Goal: Transaction & Acquisition: Obtain resource

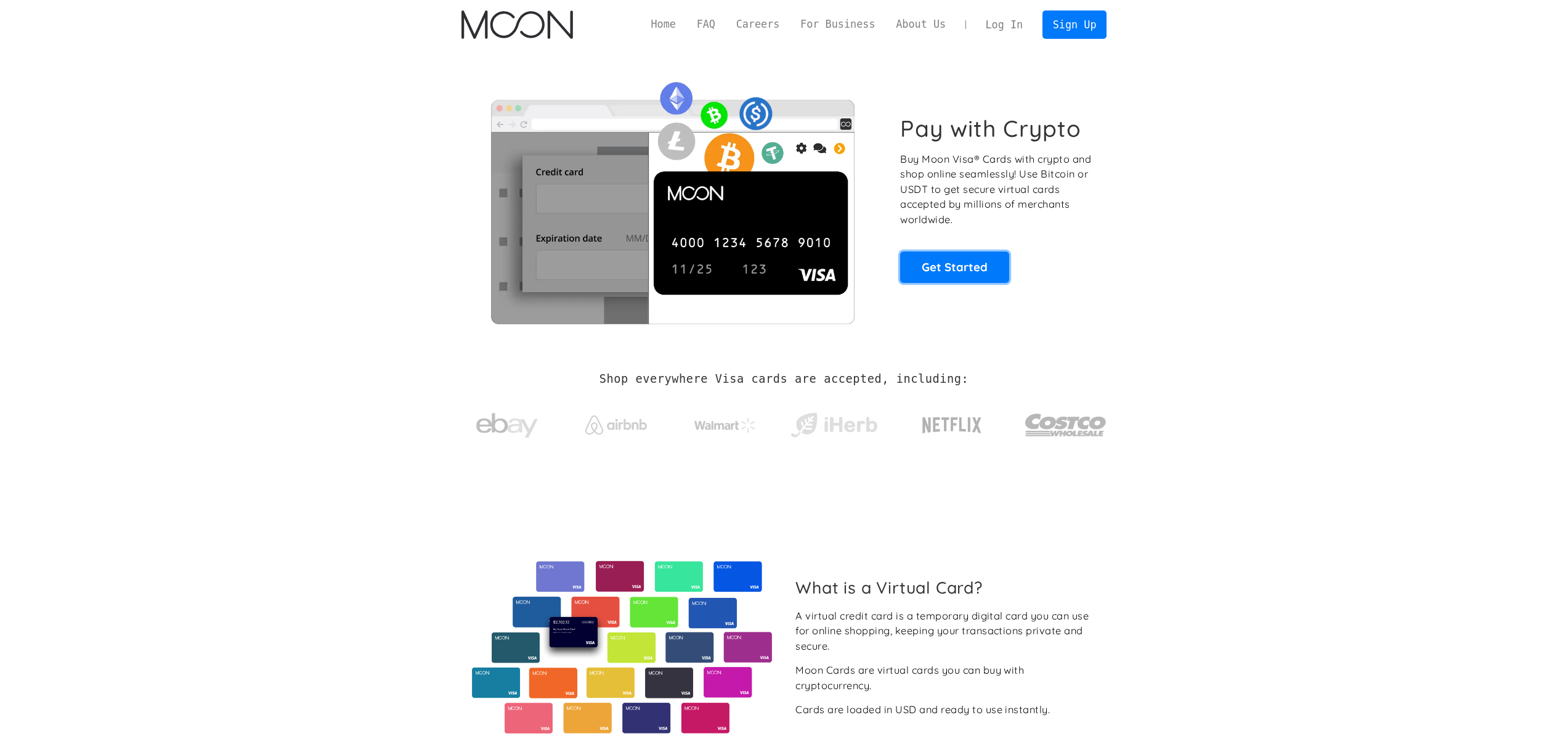
click at [963, 267] on link "Get Started" at bounding box center [955, 267] width 109 height 31
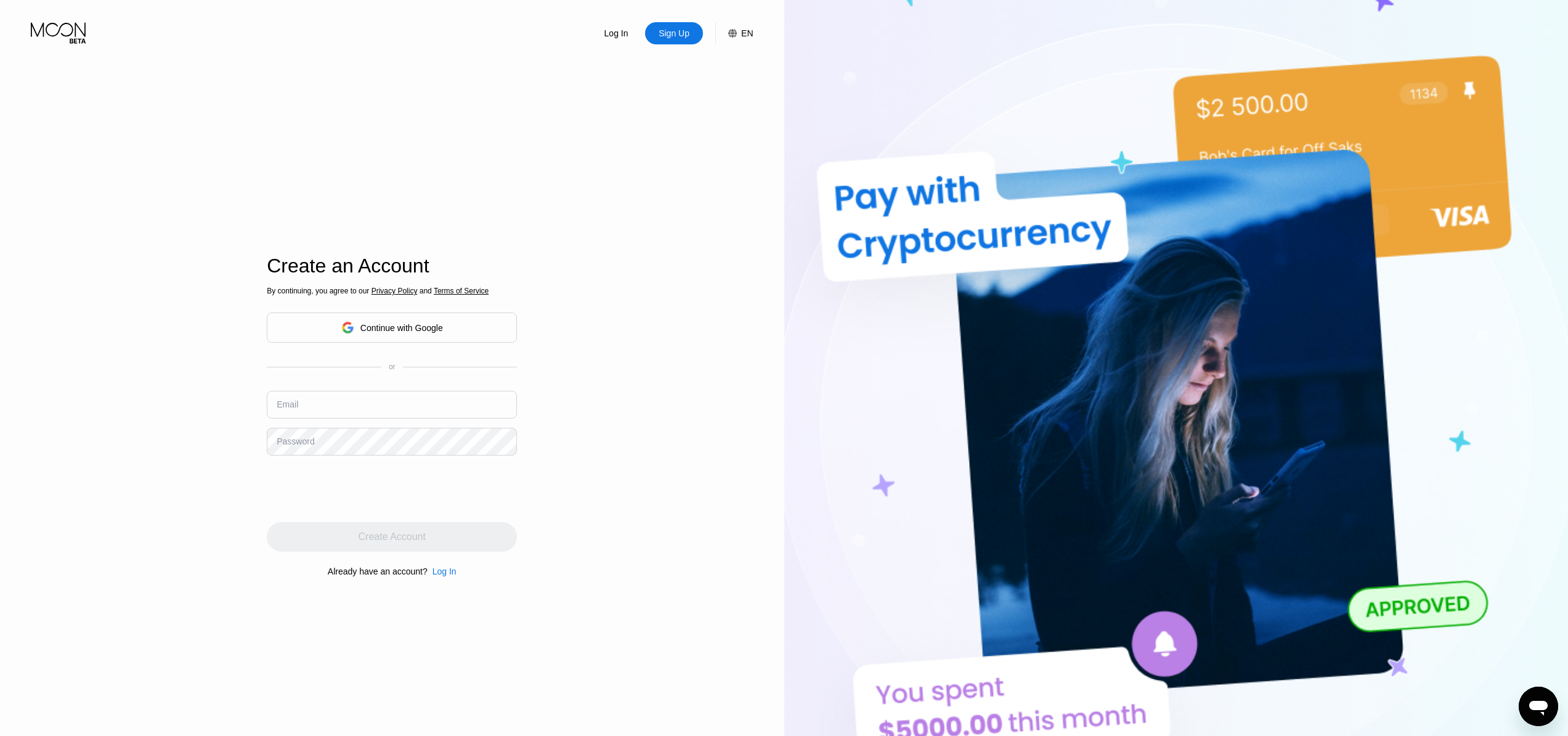
click at [418, 401] on input "text" at bounding box center [392, 404] width 250 height 28
click at [362, 414] on input "text" at bounding box center [392, 404] width 250 height 28
paste input "woodcraftstartup@gmail.com"
type input "woodcraftstartup@gmail.com"
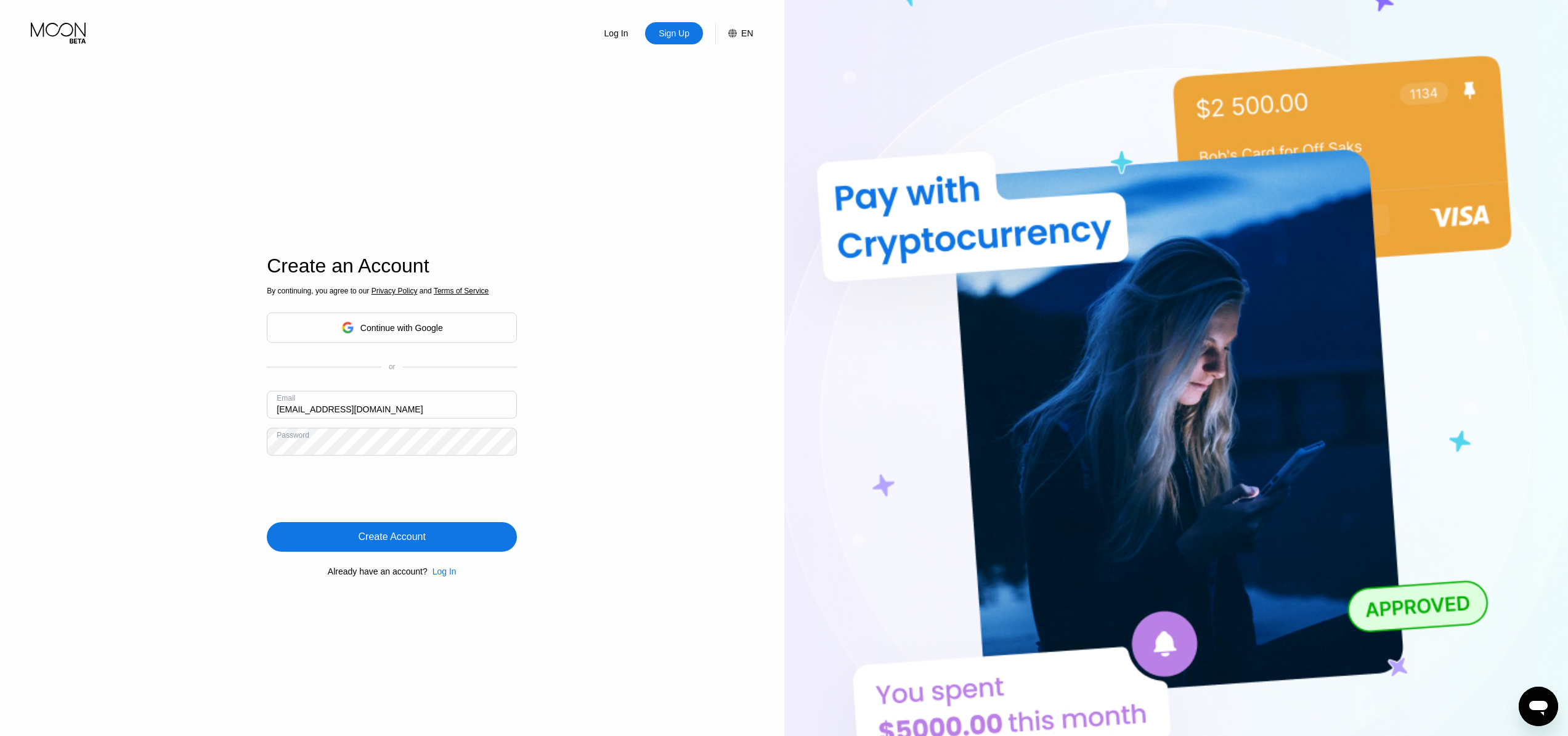
drag, startPoint x: 431, startPoint y: 409, endPoint x: 242, endPoint y: 396, distance: 189.4
click at [242, 396] on div "Log In Sign Up EN Language English Save Create an Account By continuing, you ag…" at bounding box center [392, 405] width 785 height 809
click at [422, 538] on div "Create Account" at bounding box center [392, 536] width 67 height 13
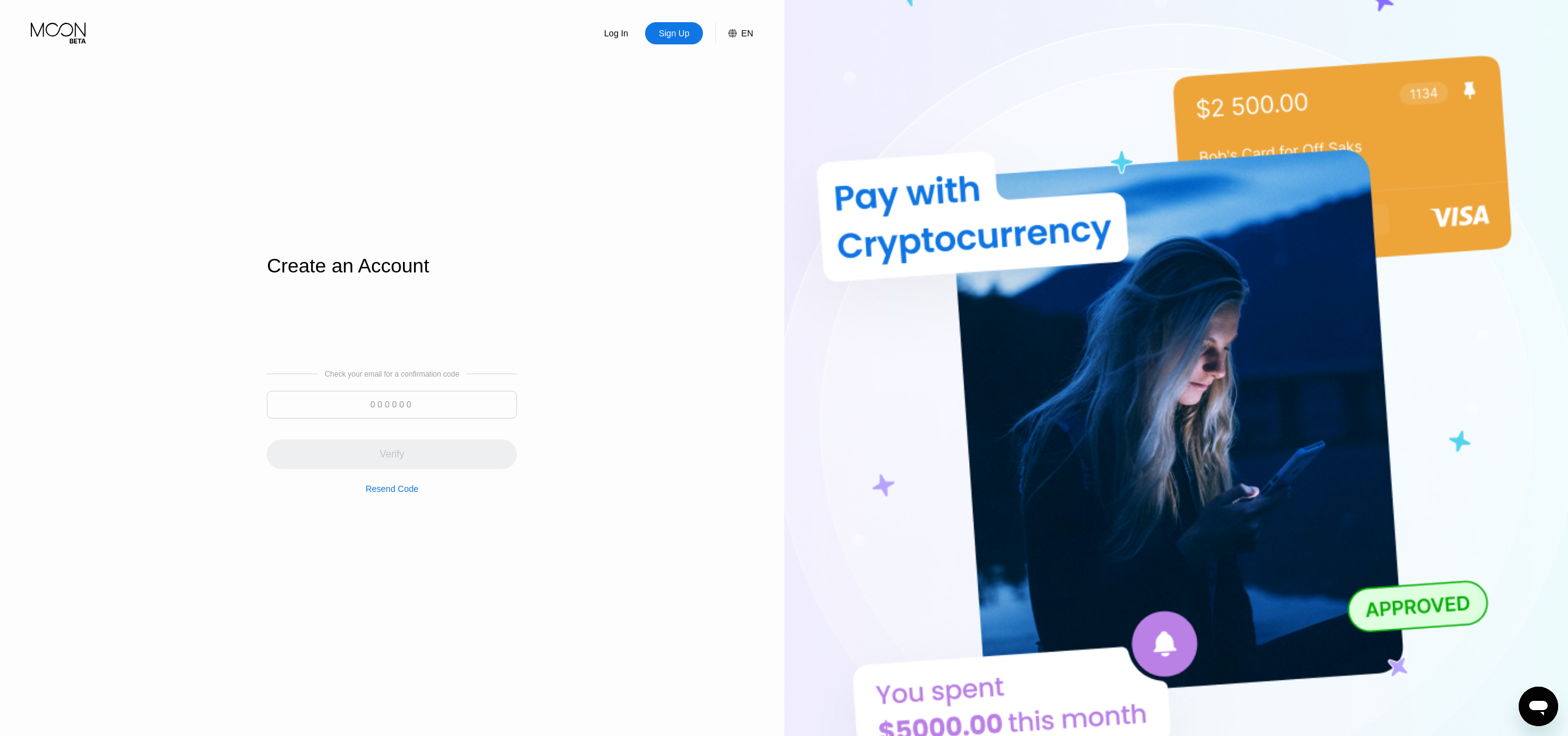
click at [463, 415] on input at bounding box center [392, 404] width 250 height 28
paste input "113864"
type input "113864"
click at [421, 460] on div "Verify" at bounding box center [392, 453] width 250 height 29
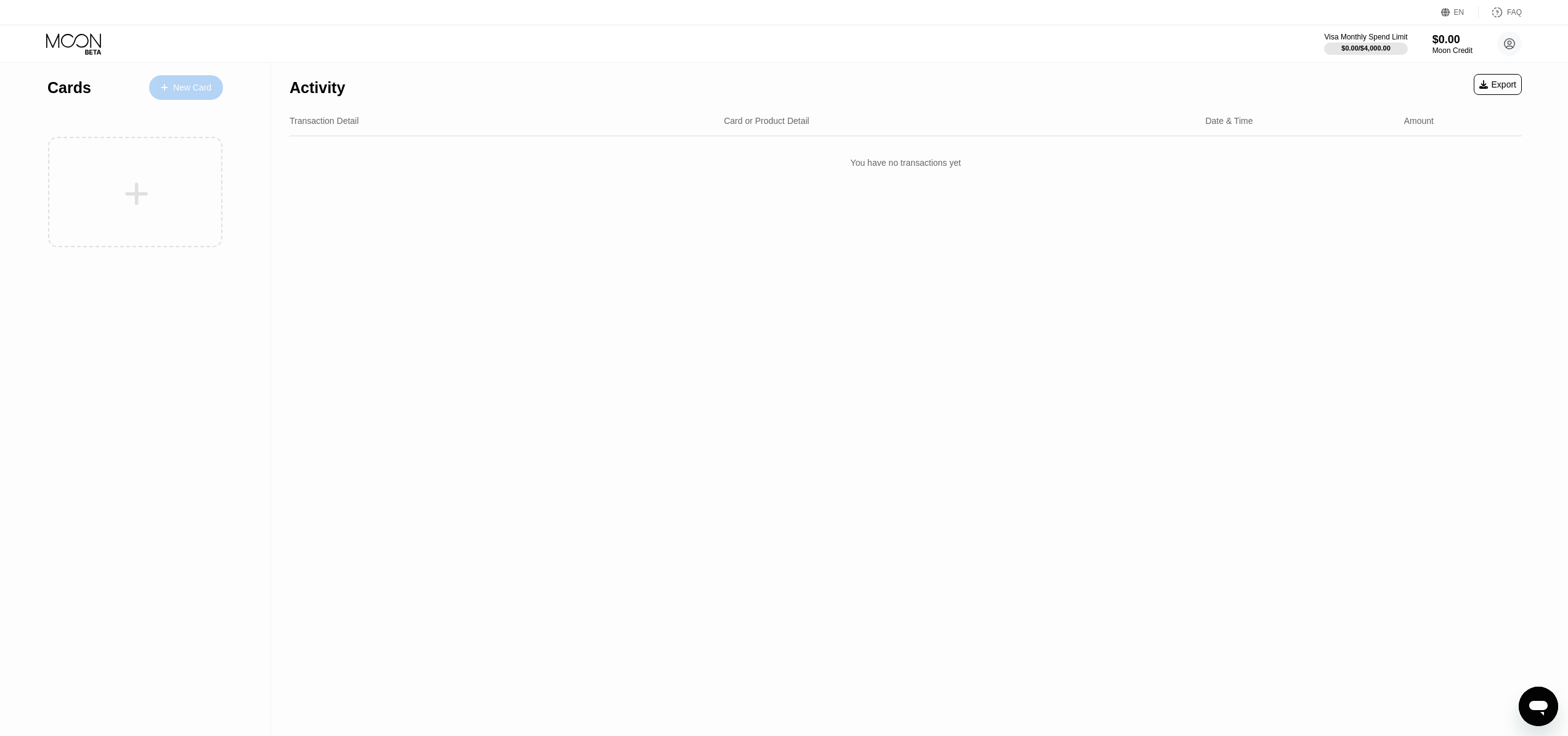
click at [184, 96] on div "New Card" at bounding box center [186, 87] width 74 height 24
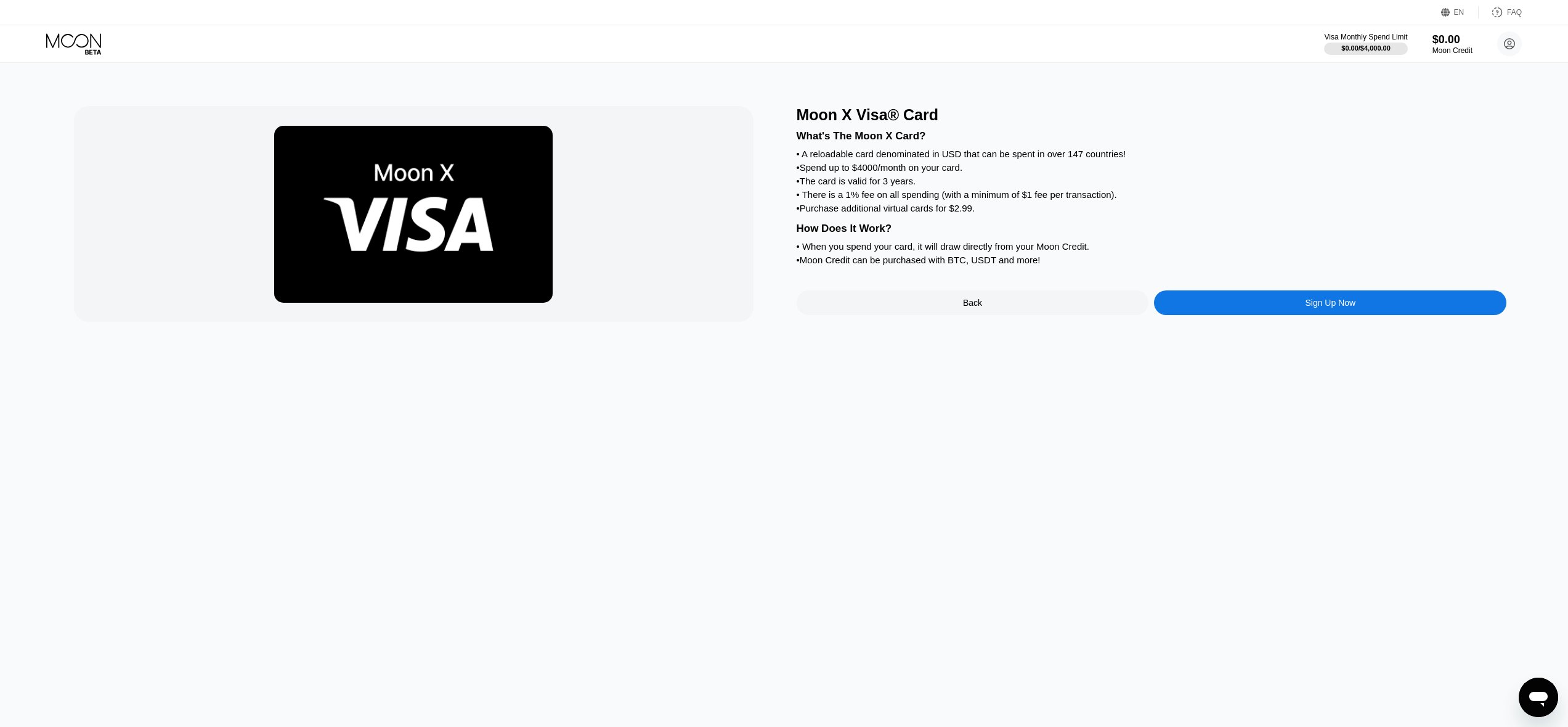
click at [1282, 310] on div "Sign Up Now" at bounding box center [1330, 302] width 353 height 24
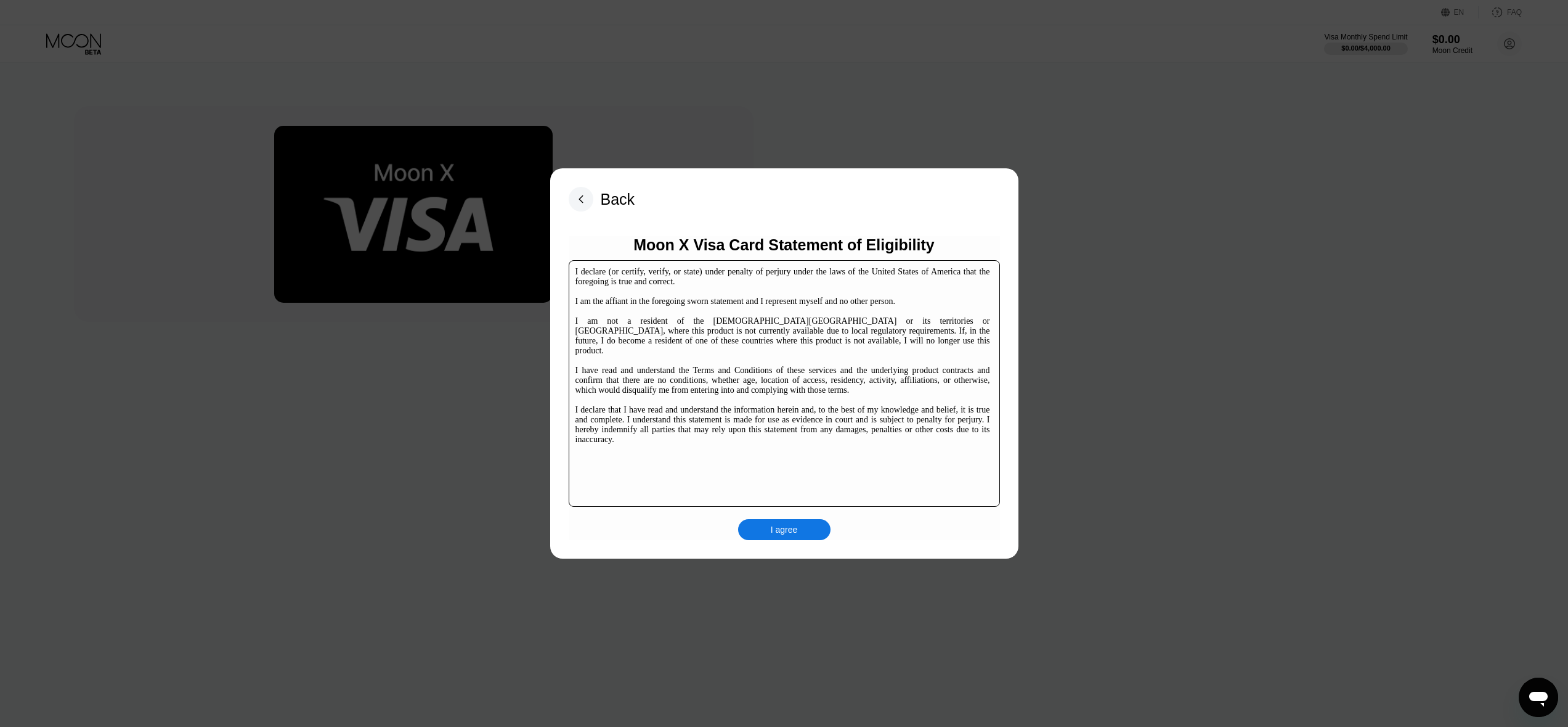
drag, startPoint x: 593, startPoint y: 302, endPoint x: 801, endPoint y: 304, distance: 208.0
click at [801, 304] on div "I declare (or certify, verify, or state) under penalty of perjury under the law…" at bounding box center [783, 355] width 415 height 177
click at [802, 534] on div "I agree" at bounding box center [784, 529] width 92 height 21
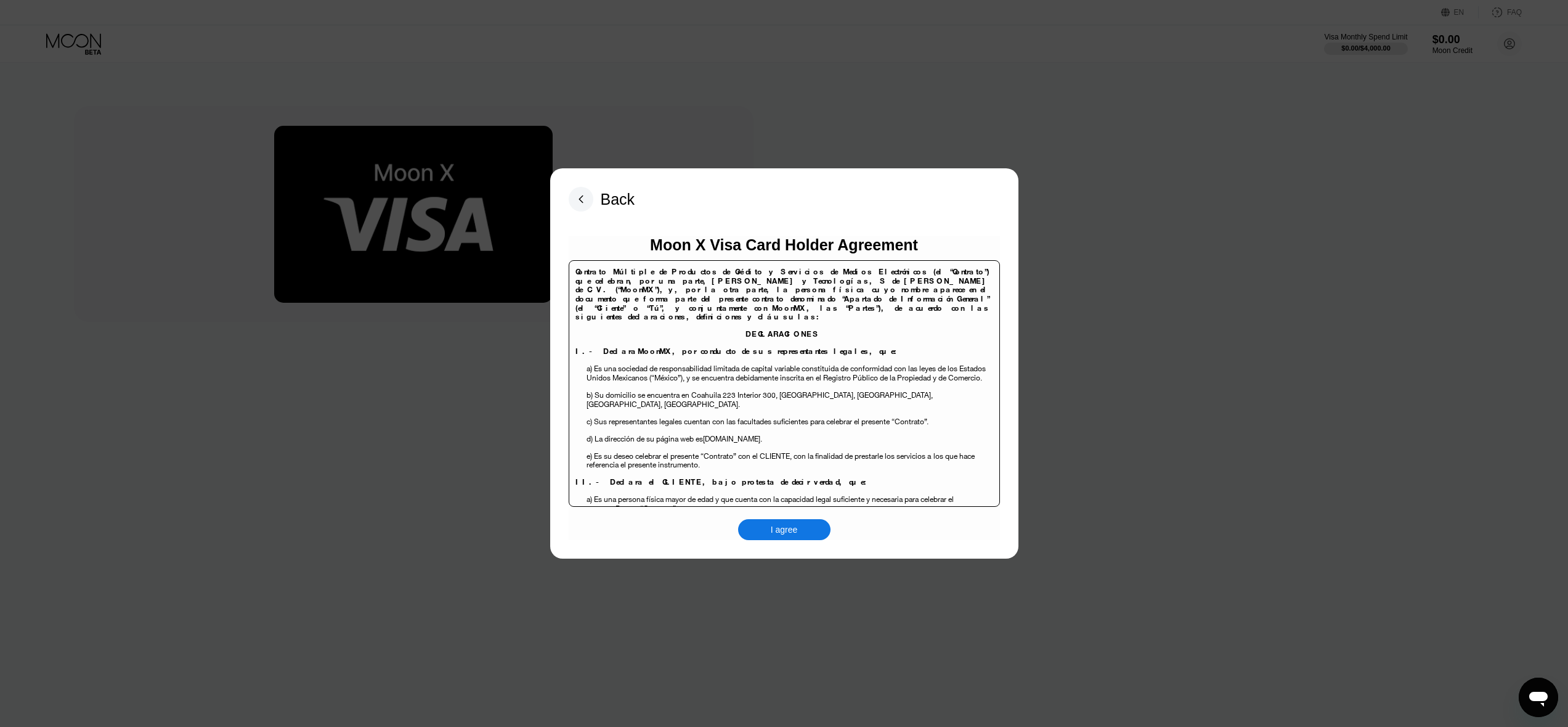
drag, startPoint x: 808, startPoint y: 423, endPoint x: 802, endPoint y: 427, distance: 7.2
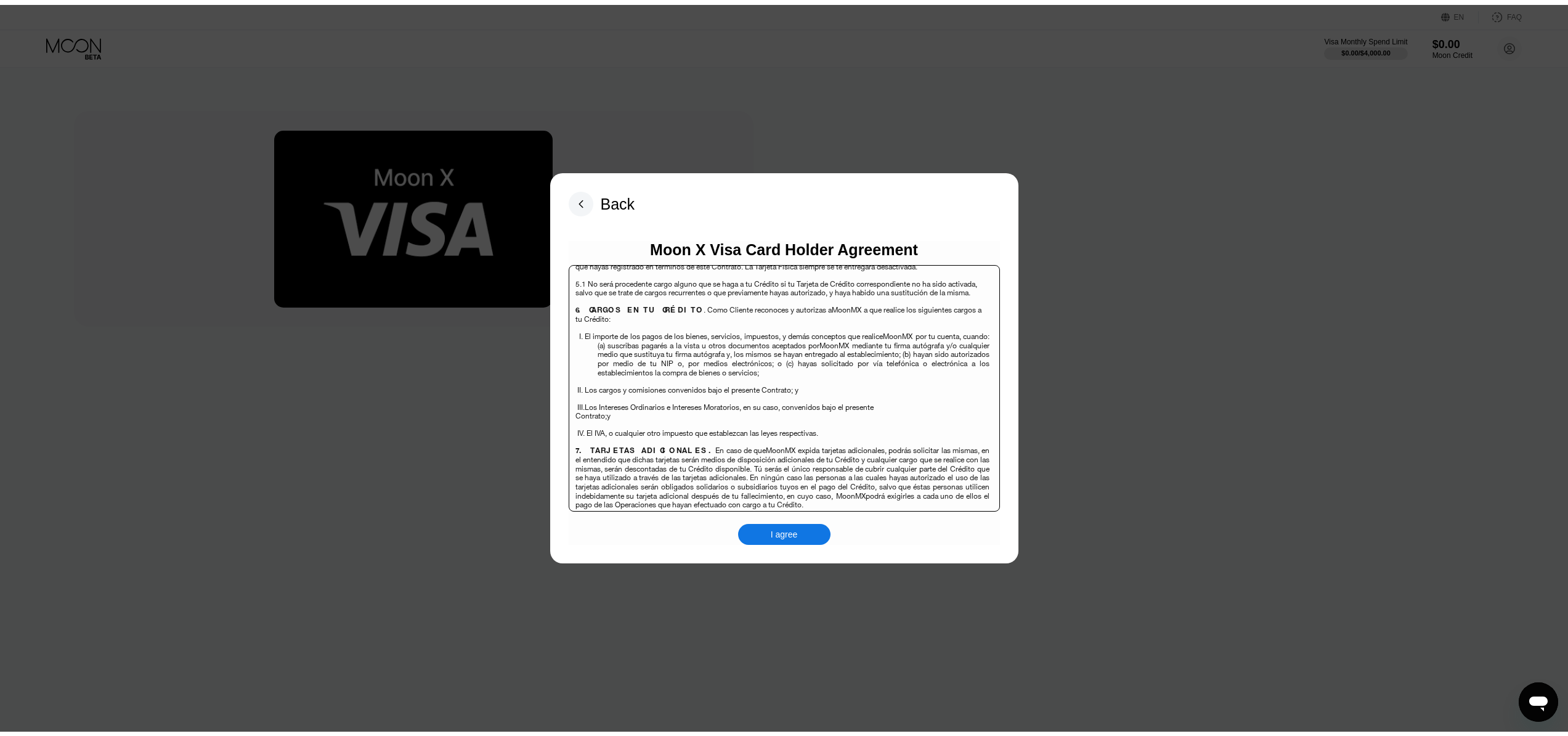
scroll to position [3170, 0]
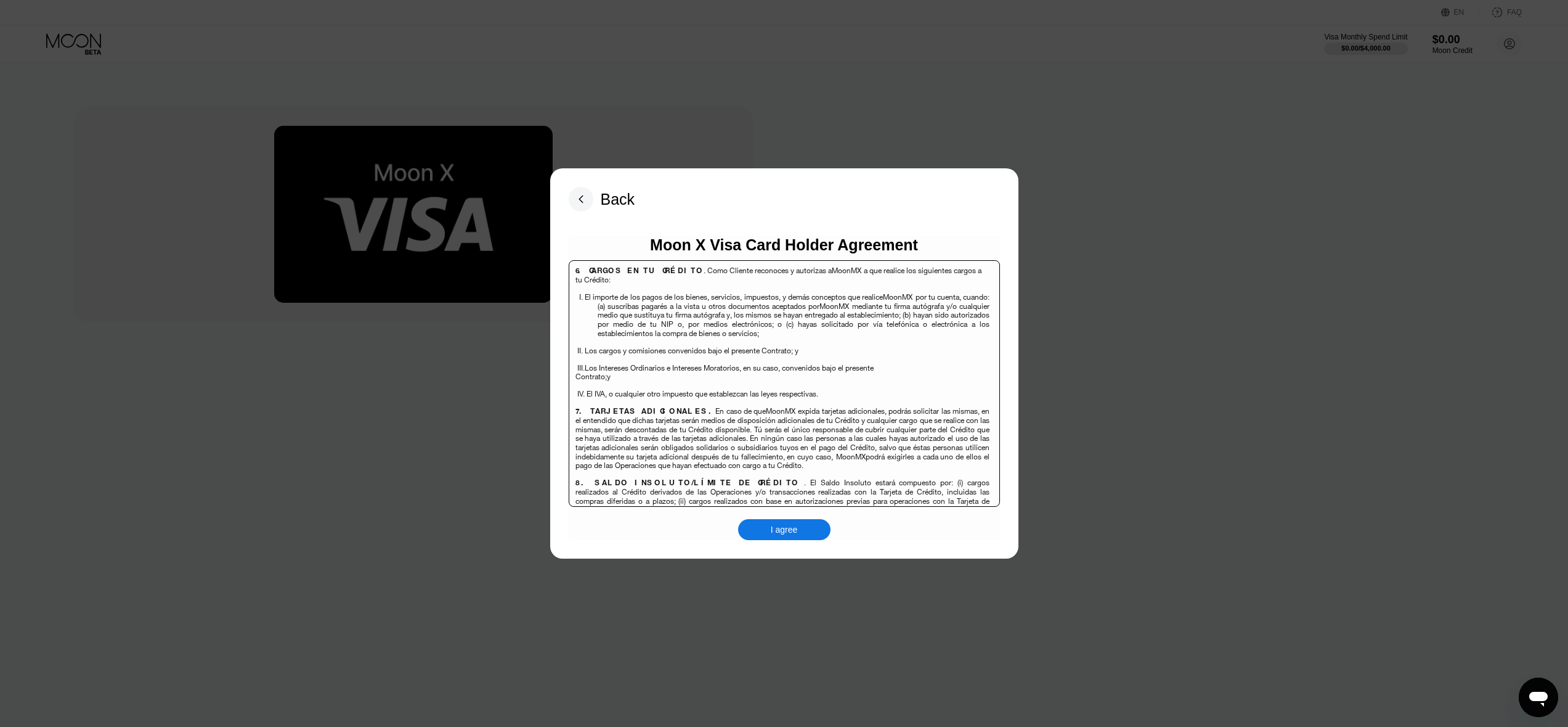
click at [808, 525] on div "I agree" at bounding box center [784, 529] width 92 height 21
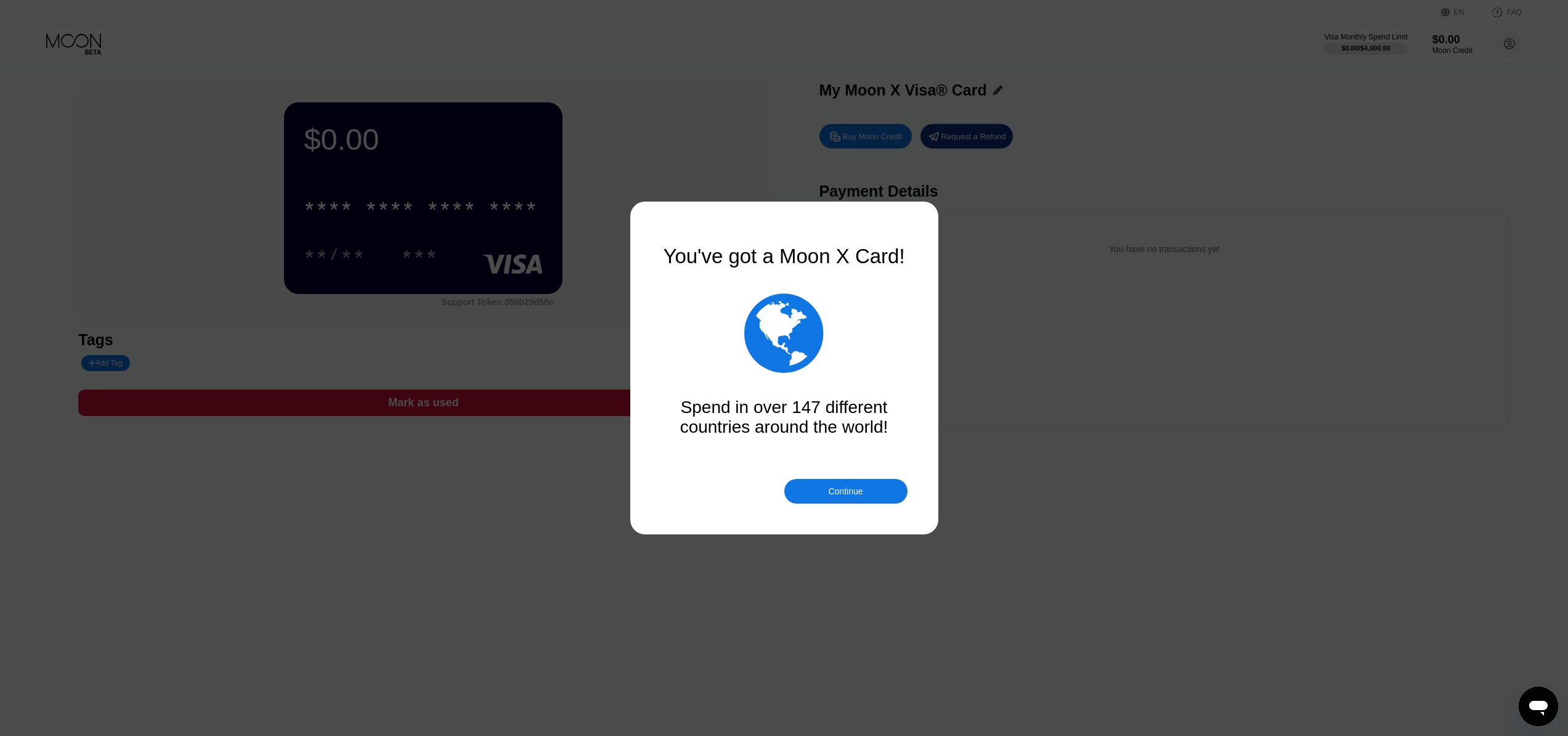
click at [844, 490] on div "Continue" at bounding box center [845, 491] width 34 height 10
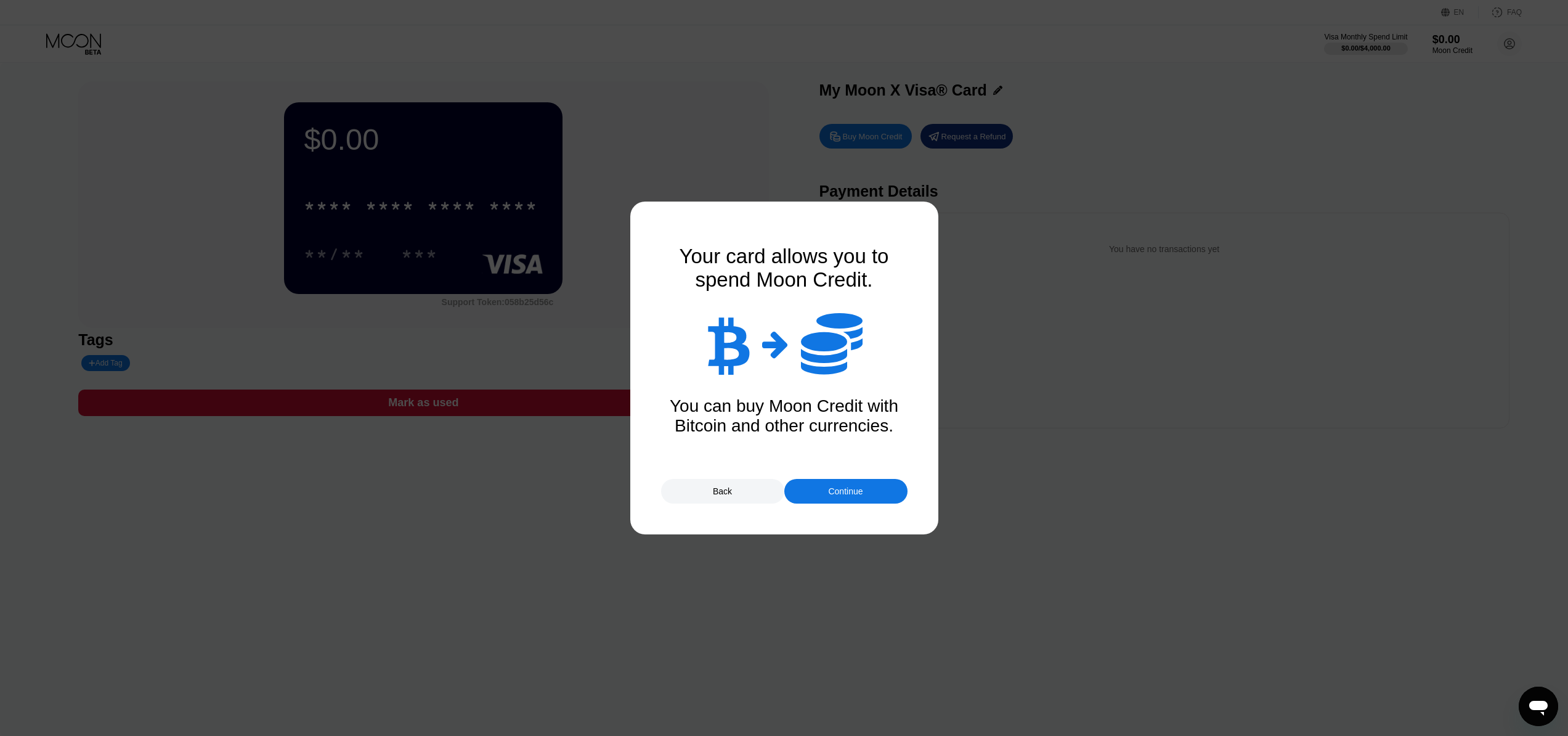
click at [870, 493] on div "Continue" at bounding box center [846, 490] width 123 height 24
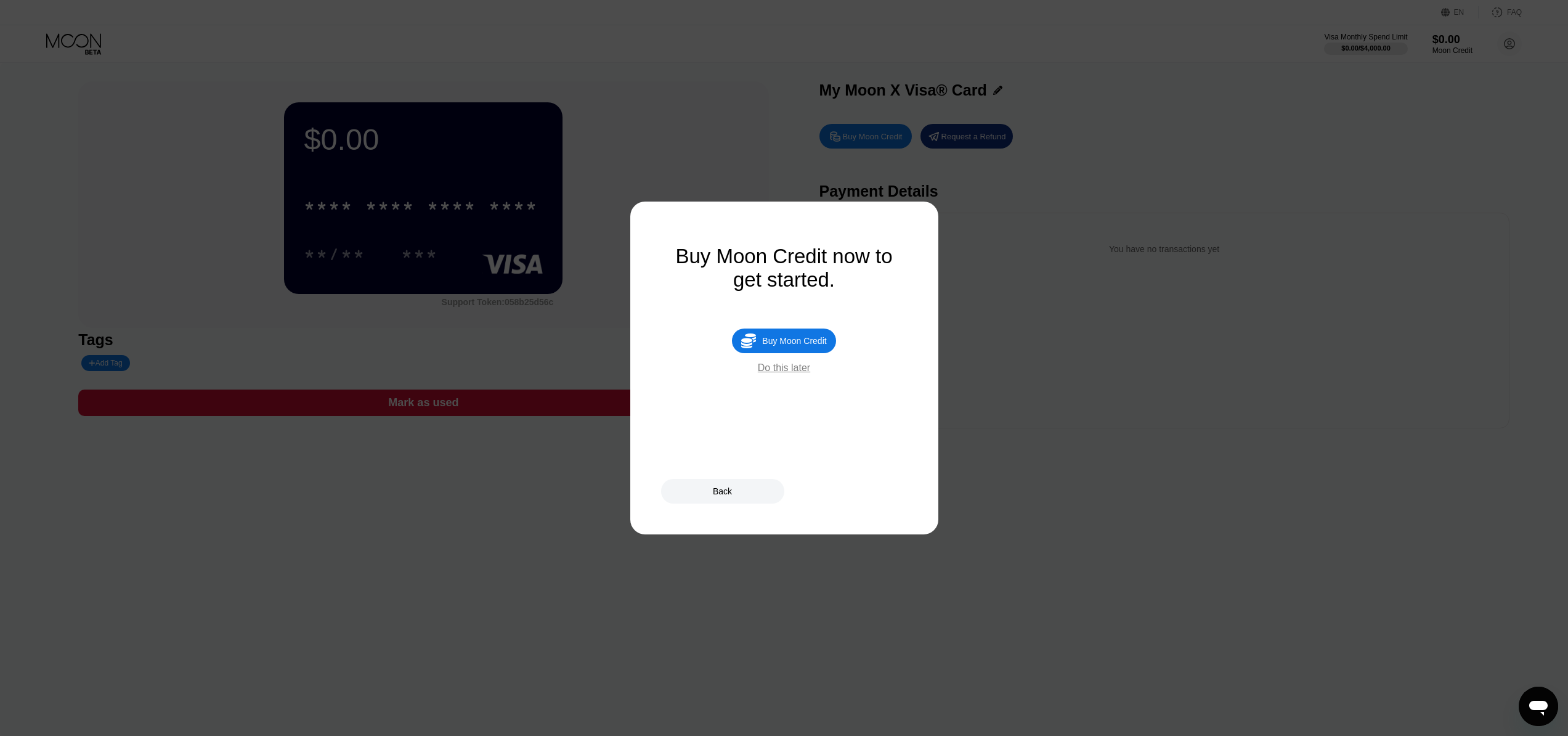
click at [798, 369] on div "Do this later" at bounding box center [784, 368] width 52 height 11
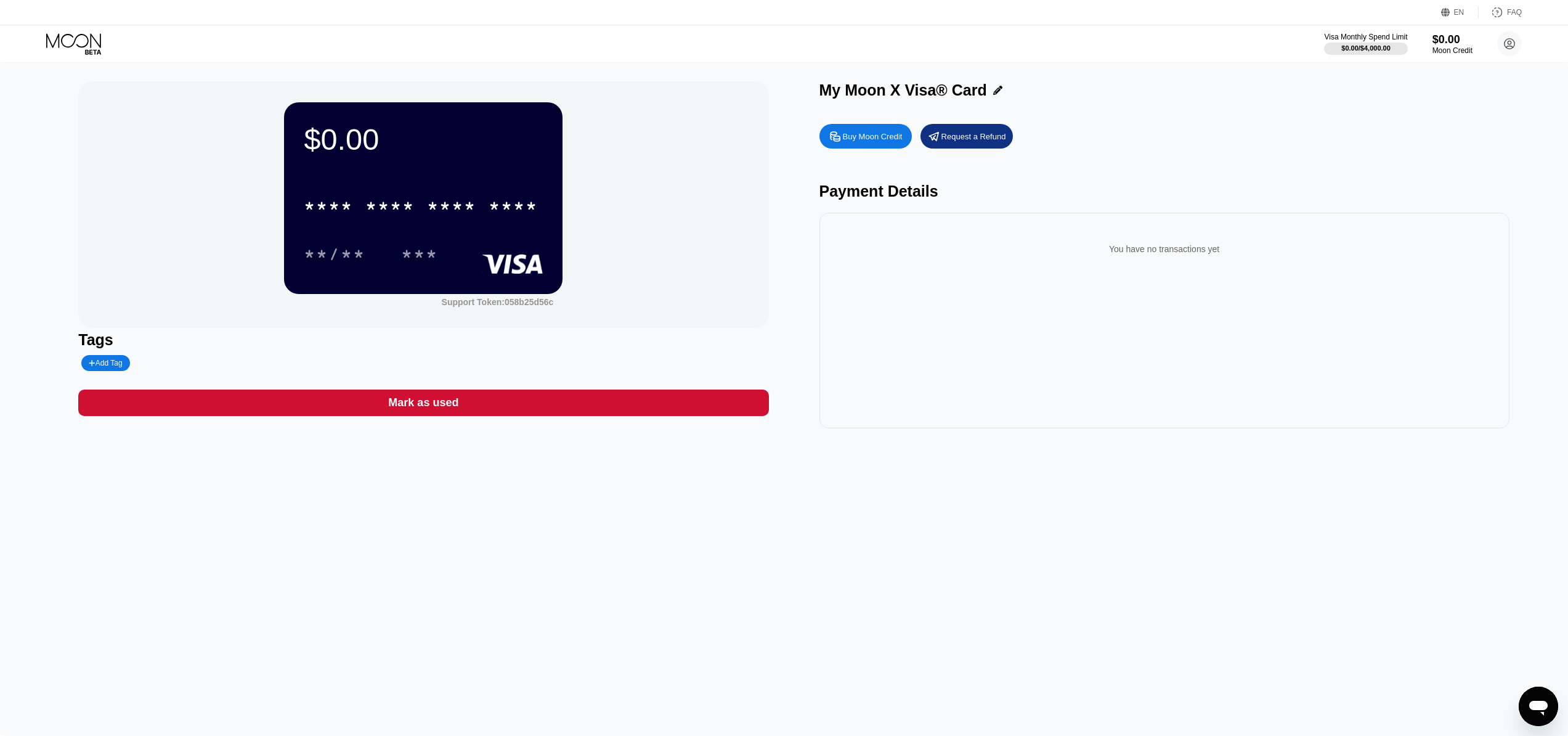
click at [476, 232] on div "* * * * * * * * * * * * **** **/** ***" at bounding box center [423, 217] width 239 height 73
click at [427, 253] on div "***" at bounding box center [420, 255] width 37 height 19
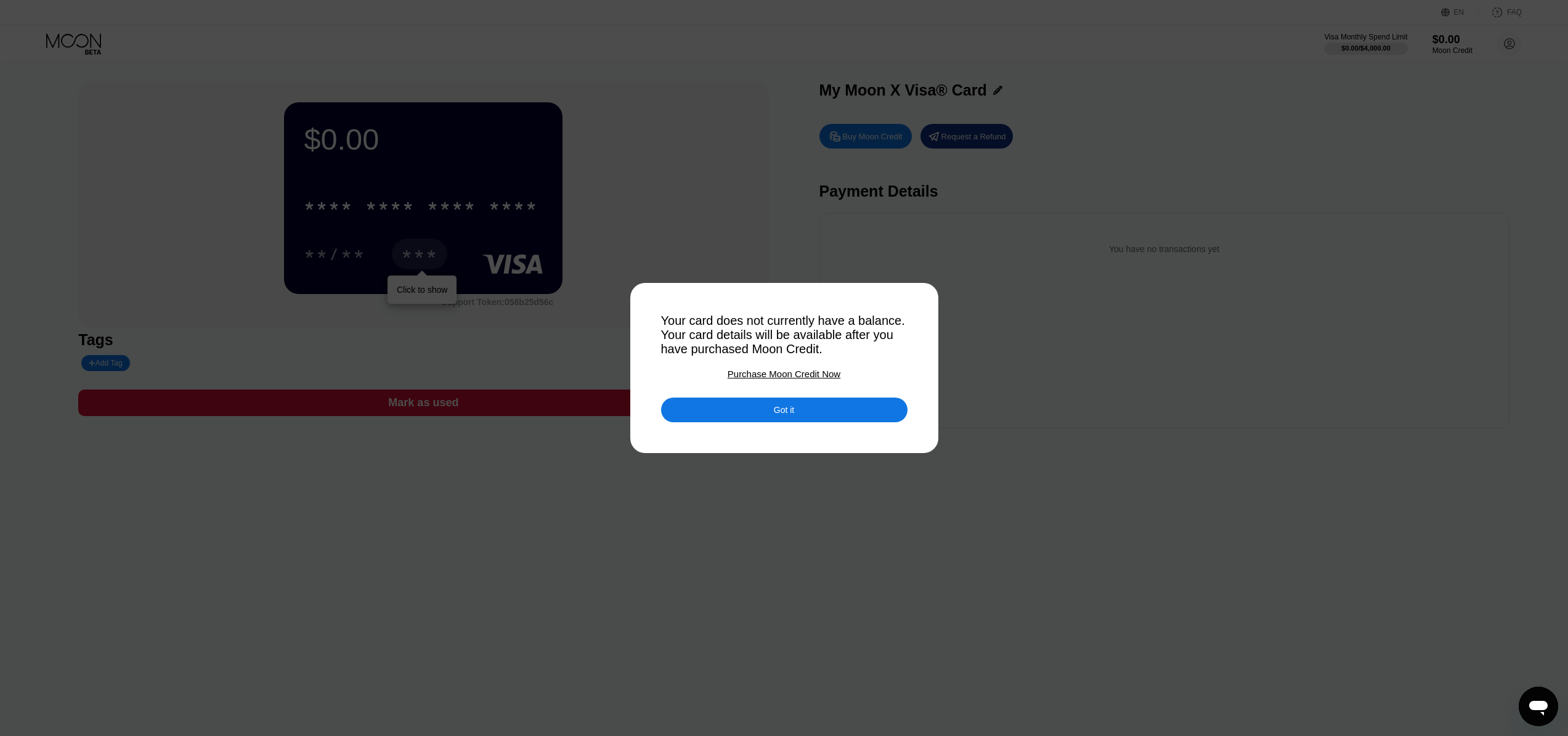
click at [824, 373] on div "Purchase Moon Credit Now" at bounding box center [784, 373] width 112 height 10
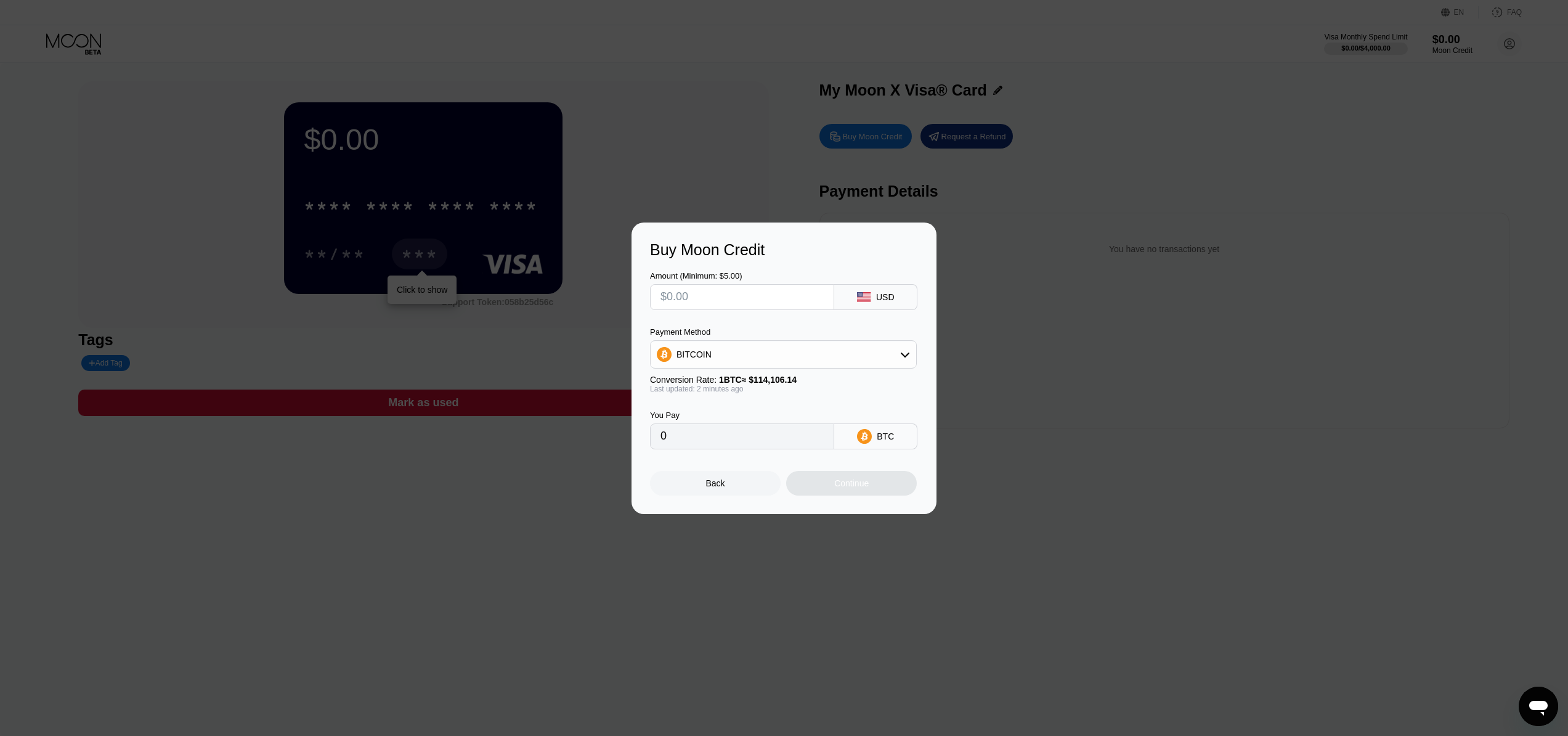
click at [882, 300] on div "USD" at bounding box center [886, 297] width 18 height 10
click at [859, 296] on rect at bounding box center [864, 297] width 13 height 10
click at [838, 359] on div "BITCOIN" at bounding box center [783, 353] width 265 height 24
click at [813, 420] on div "USDT on TRON" at bounding box center [791, 415] width 233 height 10
type input "0.00"
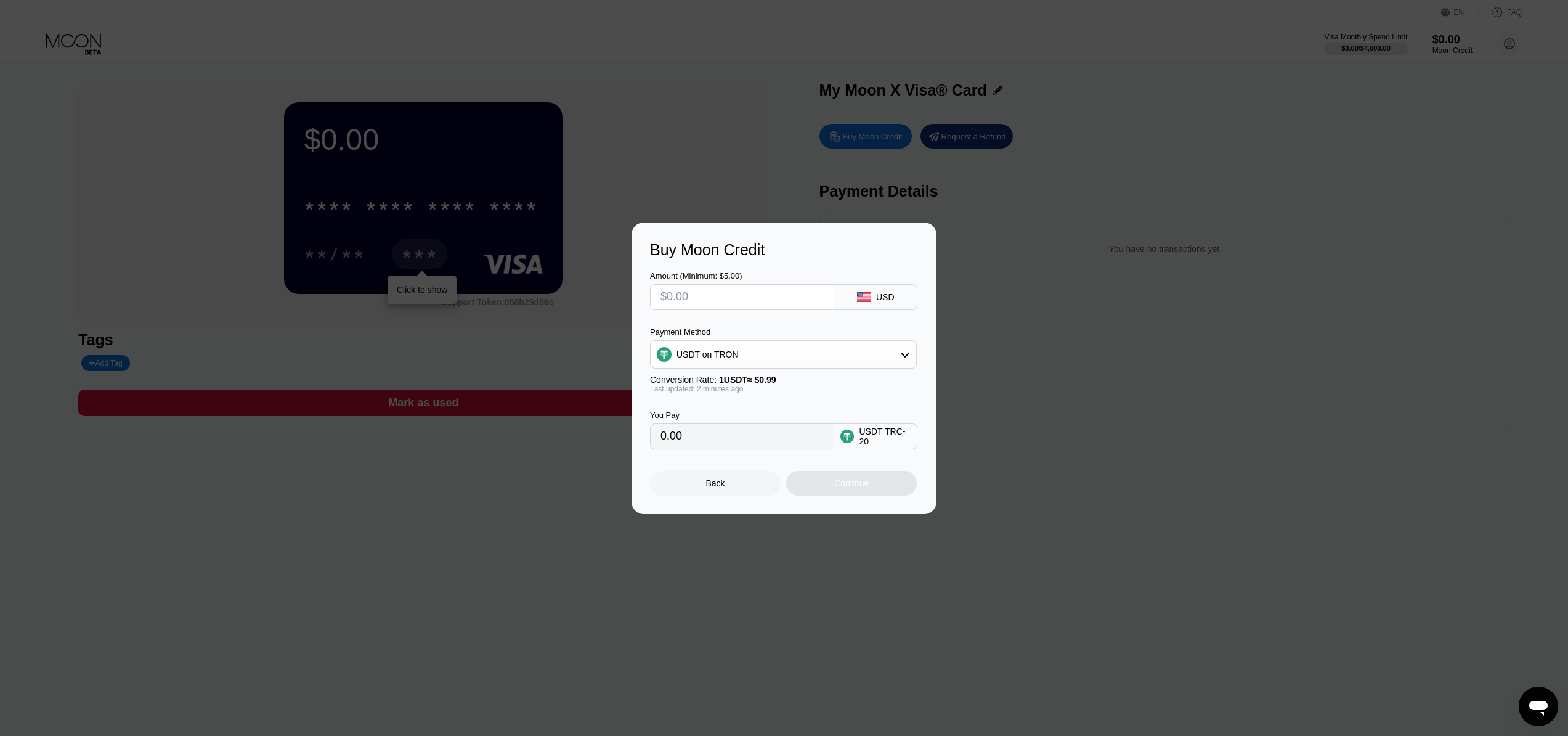
click at [737, 297] on input "text" at bounding box center [742, 296] width 164 height 24
type input "$10000"
type input "10101.01"
type input "$1000"
type input "1010.10"
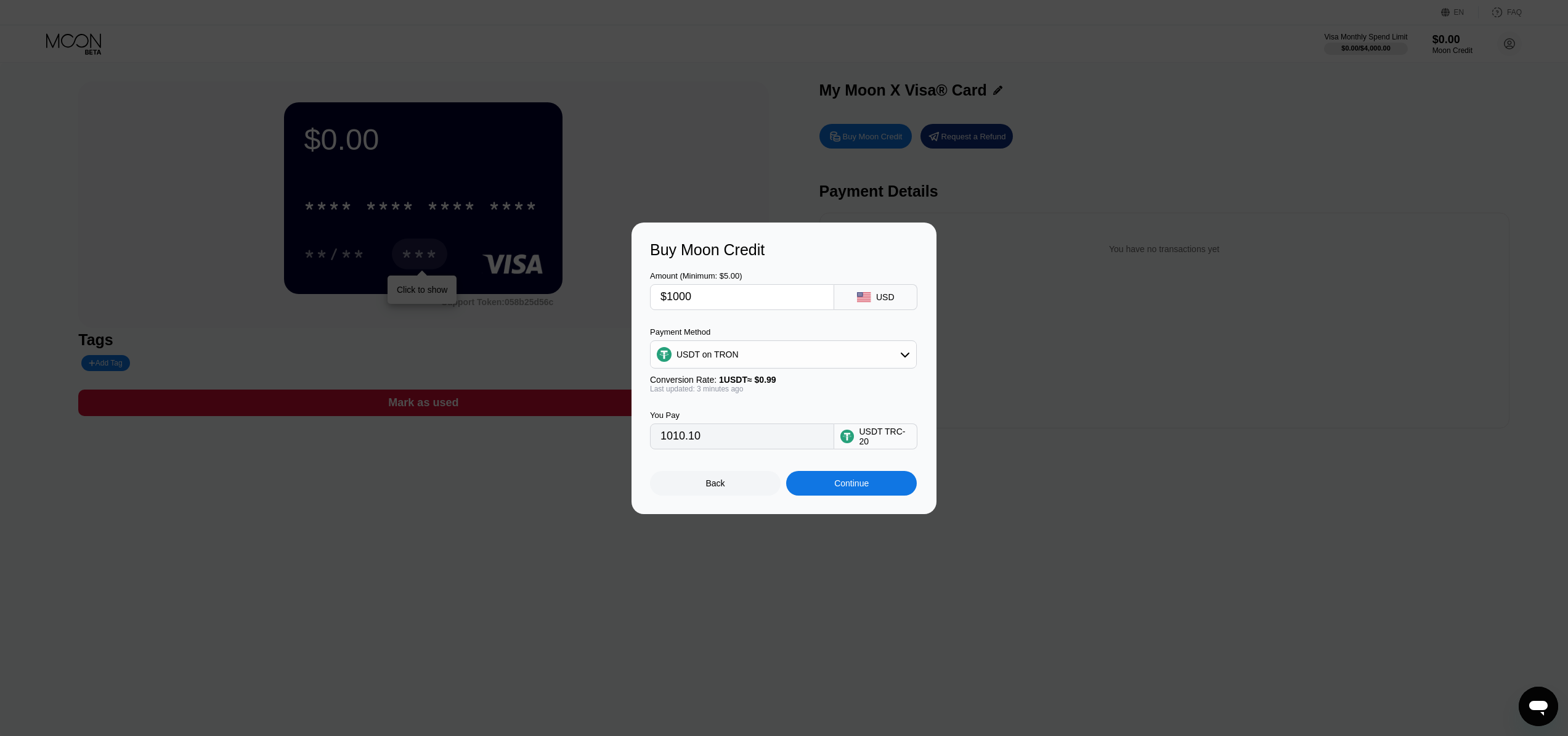
type input "$1000"
click at [750, 485] on div "Back" at bounding box center [716, 483] width 131 height 24
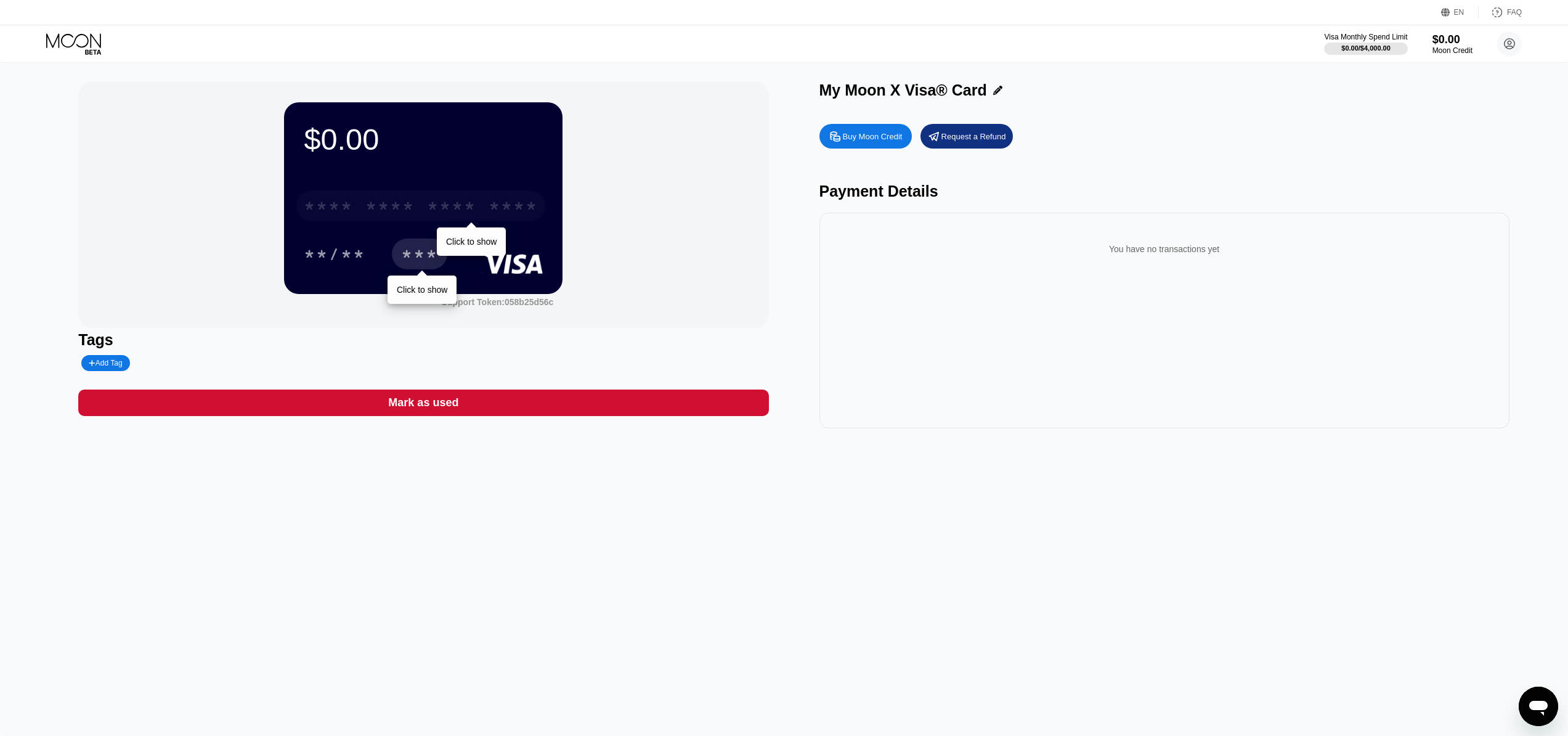
click at [472, 203] on div "* * * *" at bounding box center [452, 207] width 50 height 19
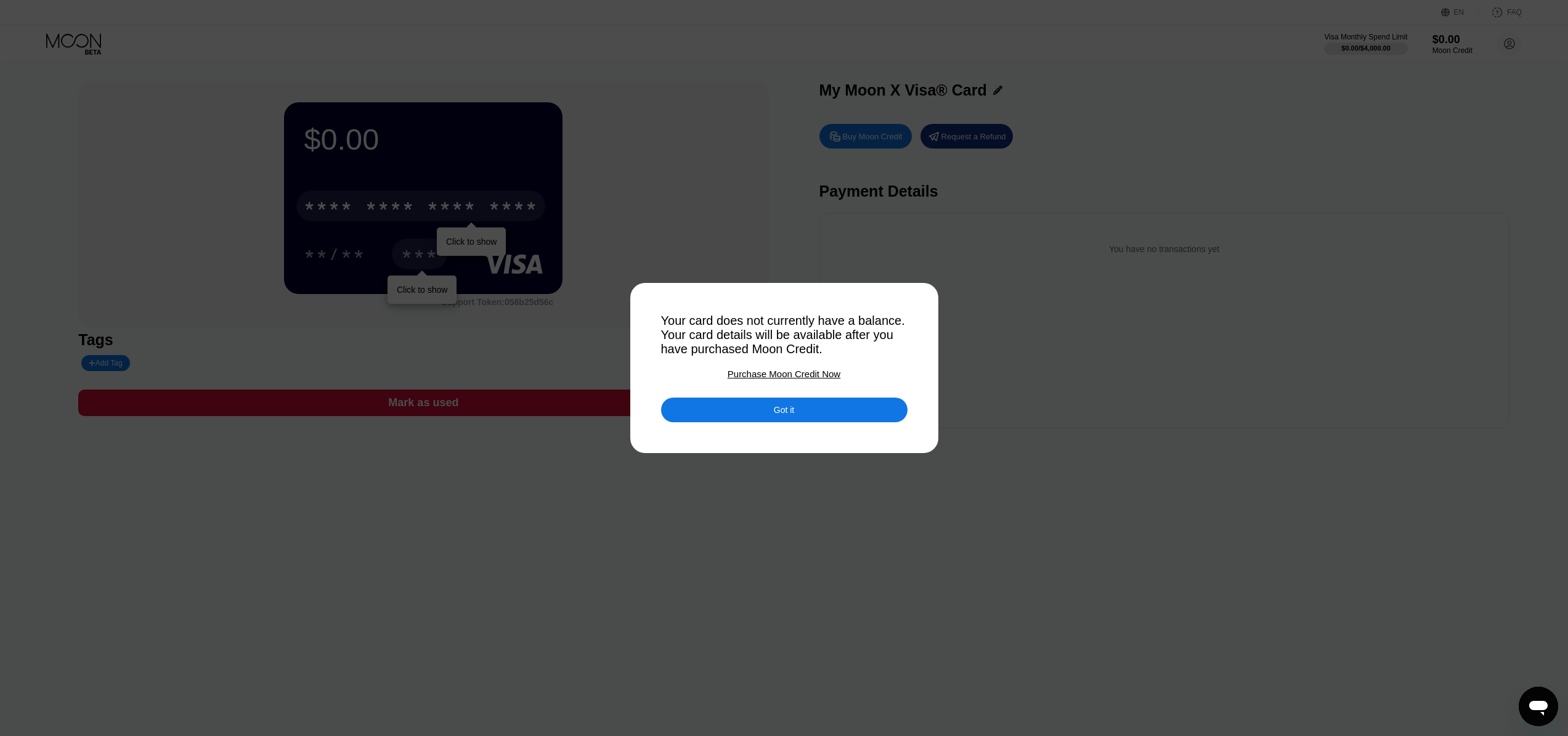
click at [776, 410] on div "Got it" at bounding box center [784, 410] width 20 height 11
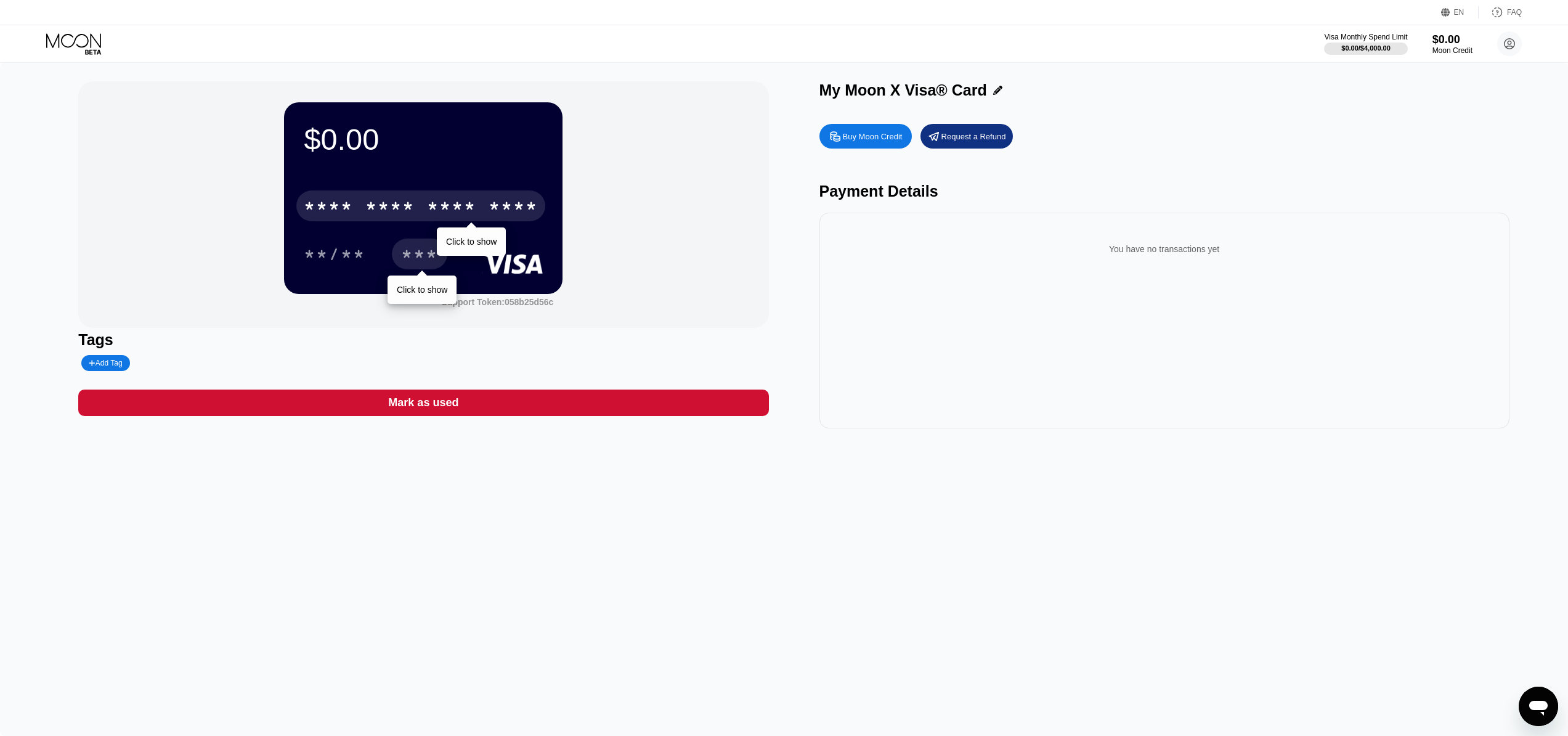
click at [97, 337] on div "Tags" at bounding box center [423, 339] width 690 height 18
click at [1540, 713] on icon "Open messaging window" at bounding box center [1539, 706] width 22 height 22
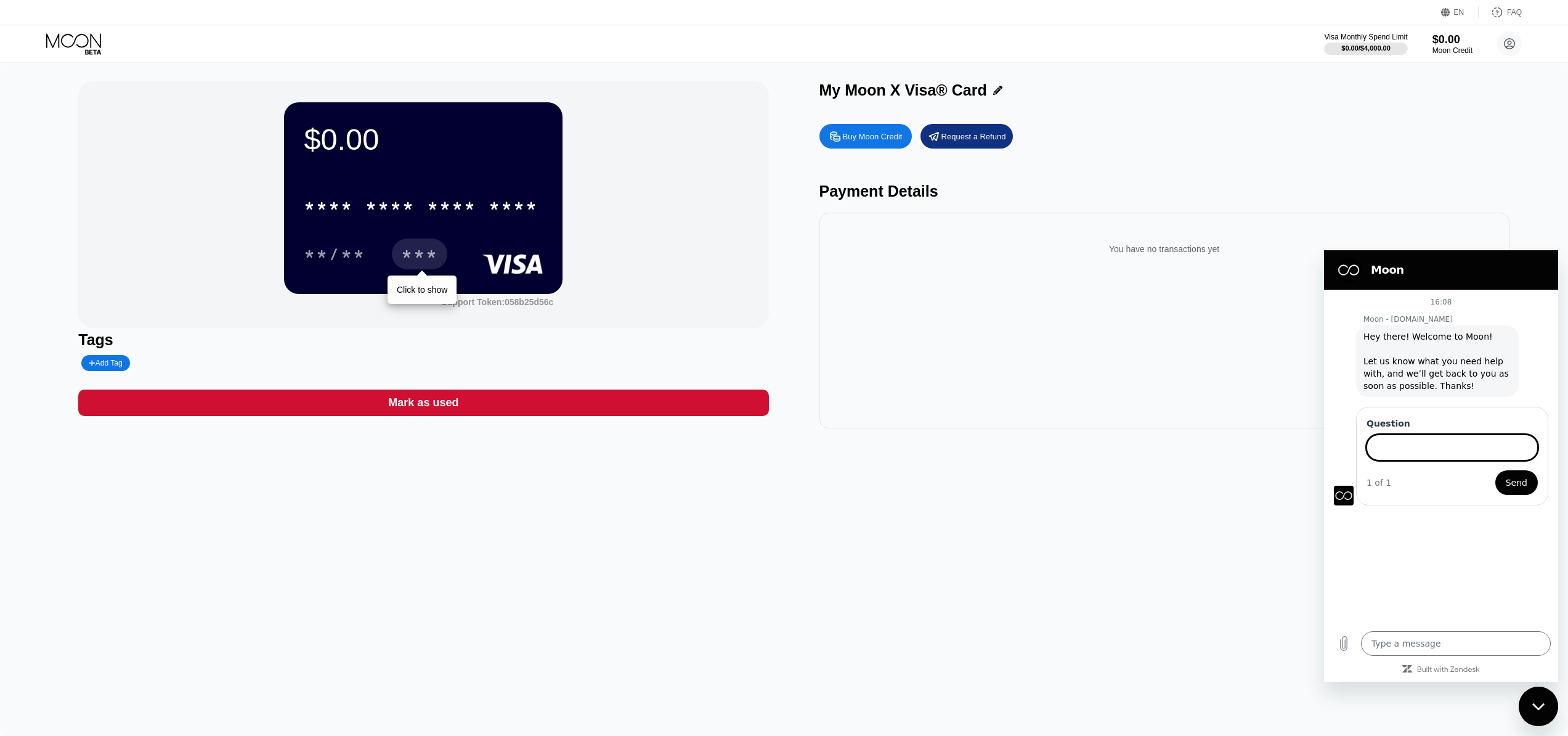
click at [1430, 444] on input "Question" at bounding box center [1452, 447] width 171 height 26
type input "Hey! can I issue card in EUR?"
click at [1515, 479] on span "Send" at bounding box center [1517, 483] width 22 height 15
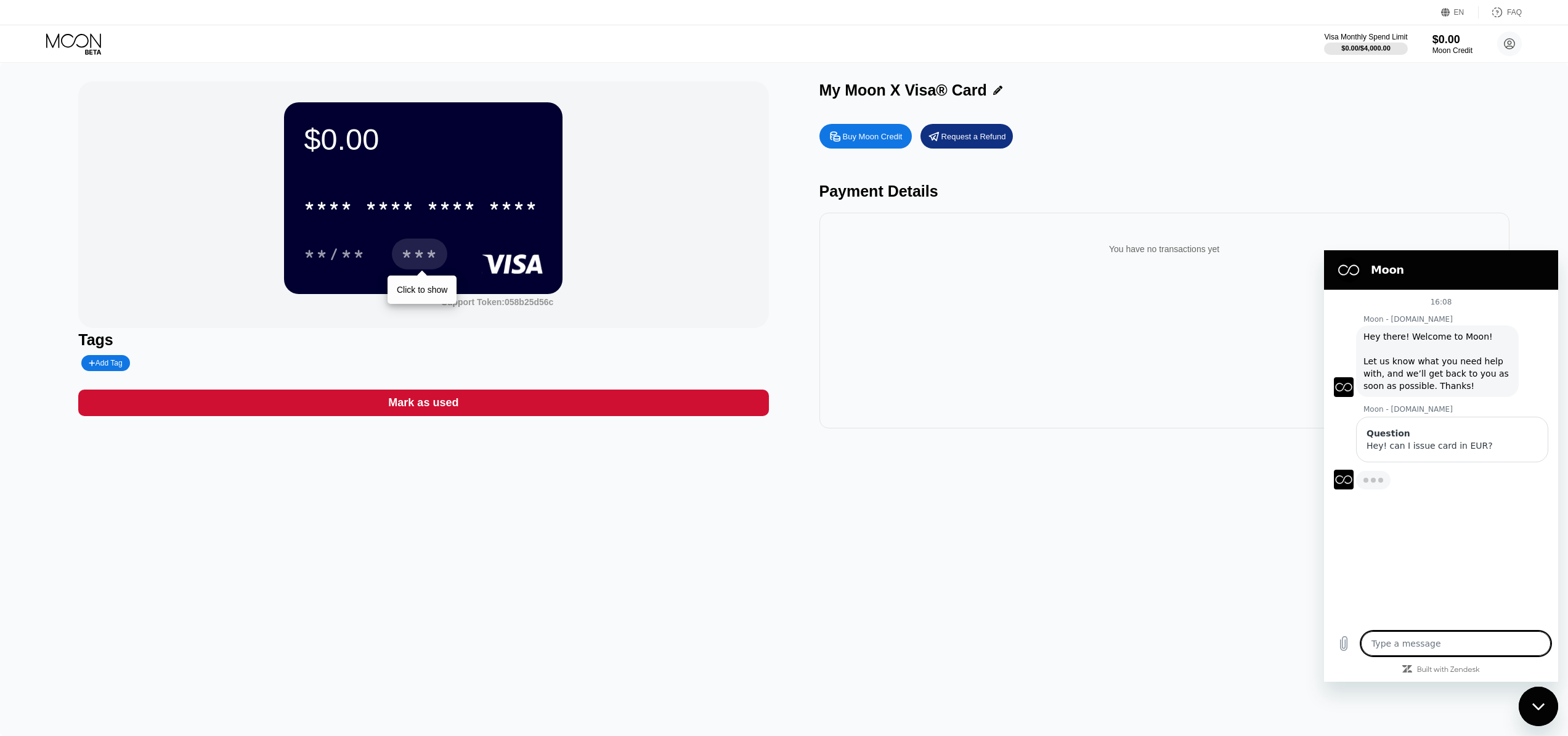
type textarea "x"
click at [1202, 556] on div "$0.00 * * * * * * * * * * * * **** **/** *** Click to show Support Token: 058b2…" at bounding box center [784, 399] width 1568 height 673
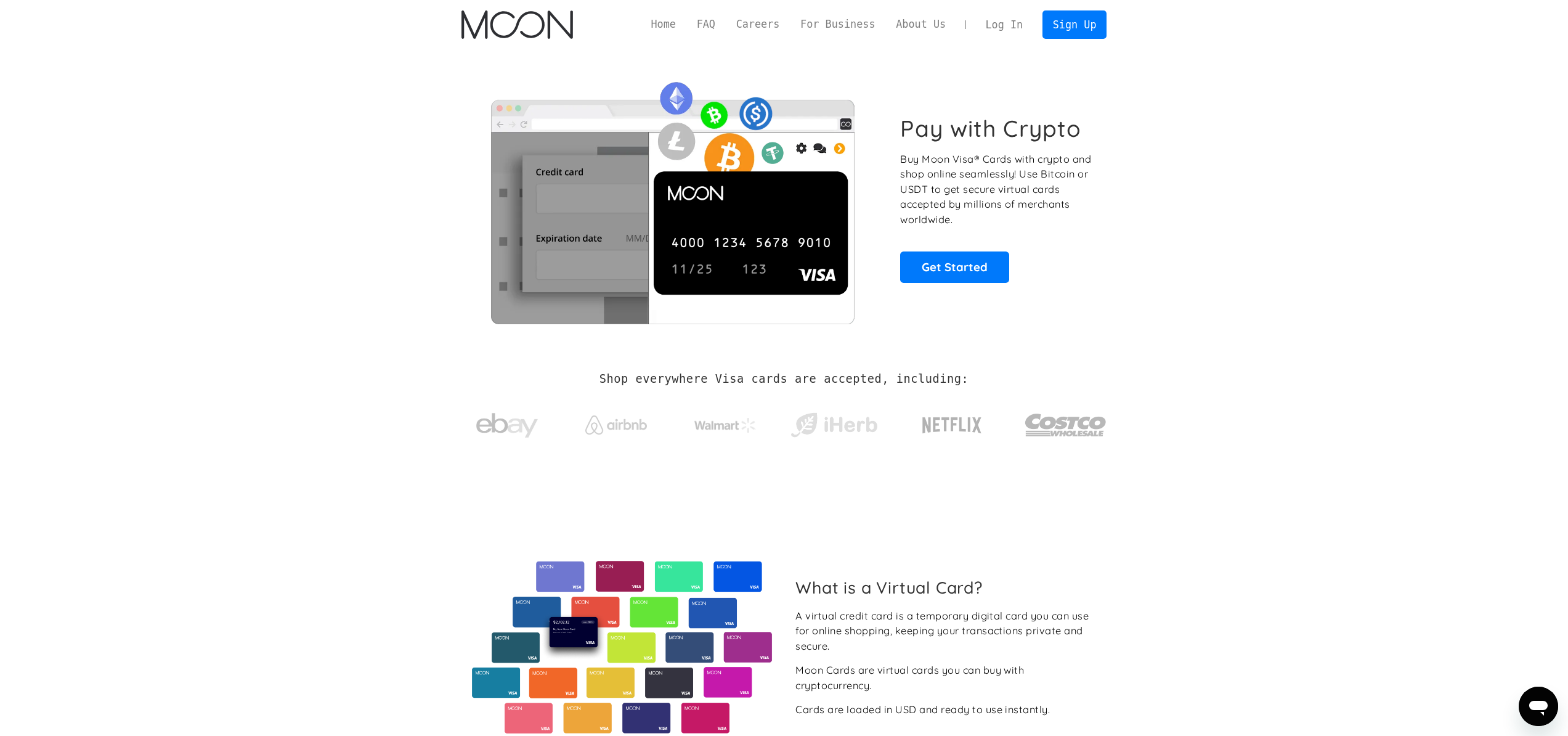
click at [1537, 699] on icon "Open messaging window" at bounding box center [1539, 706] width 22 height 22
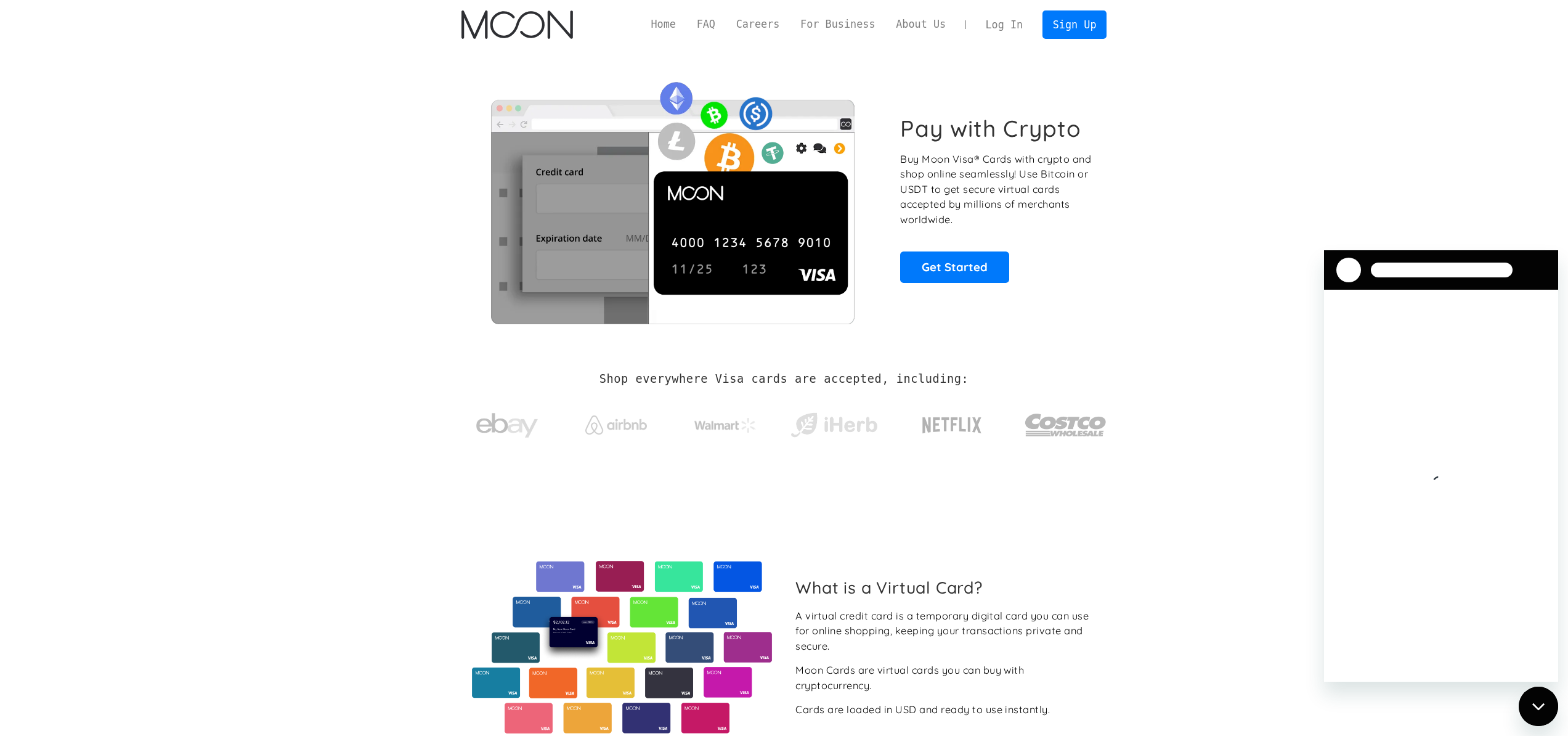
drag, startPoint x: 1019, startPoint y: 131, endPoint x: 1006, endPoint y: 99, distance: 34.5
click at [1019, 128] on h1 "Pay with Crypto" at bounding box center [991, 128] width 181 height 28
click at [1008, 30] on link "Log In" at bounding box center [1004, 24] width 58 height 27
